Goal: Navigation & Orientation: Find specific page/section

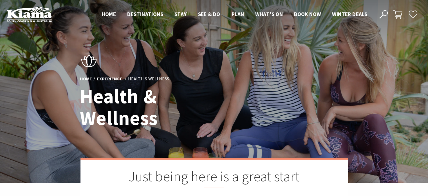
scroll to position [213, 435]
